Goal: Find specific page/section: Find specific page/section

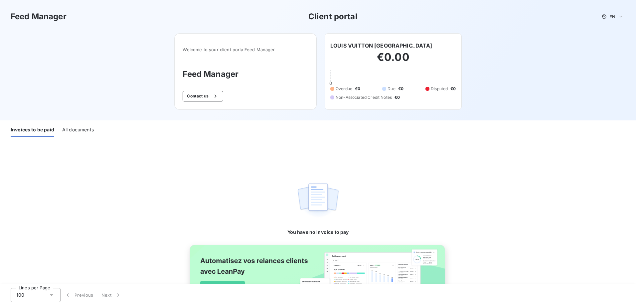
click at [404, 52] on h2 "€0.00" at bounding box center [394, 61] width 126 height 20
click at [86, 132] on div "All documents" at bounding box center [78, 130] width 32 height 14
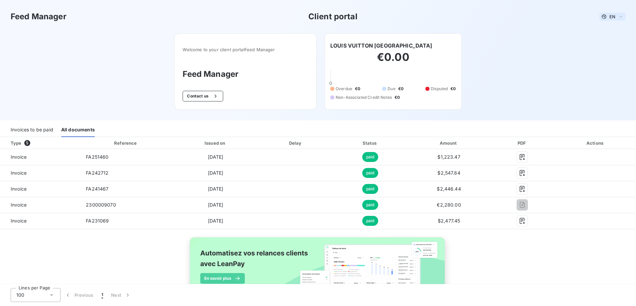
click at [610, 14] on span "EN" at bounding box center [613, 16] width 6 height 5
click at [495, 33] on div "Feed Manager Client portal EN French English" at bounding box center [318, 16] width 636 height 33
click at [416, 47] on h6 "LOUIS VUITTON [GEOGRAPHIC_DATA]" at bounding box center [382, 46] width 102 height 8
